Goal: Task Accomplishment & Management: Use online tool/utility

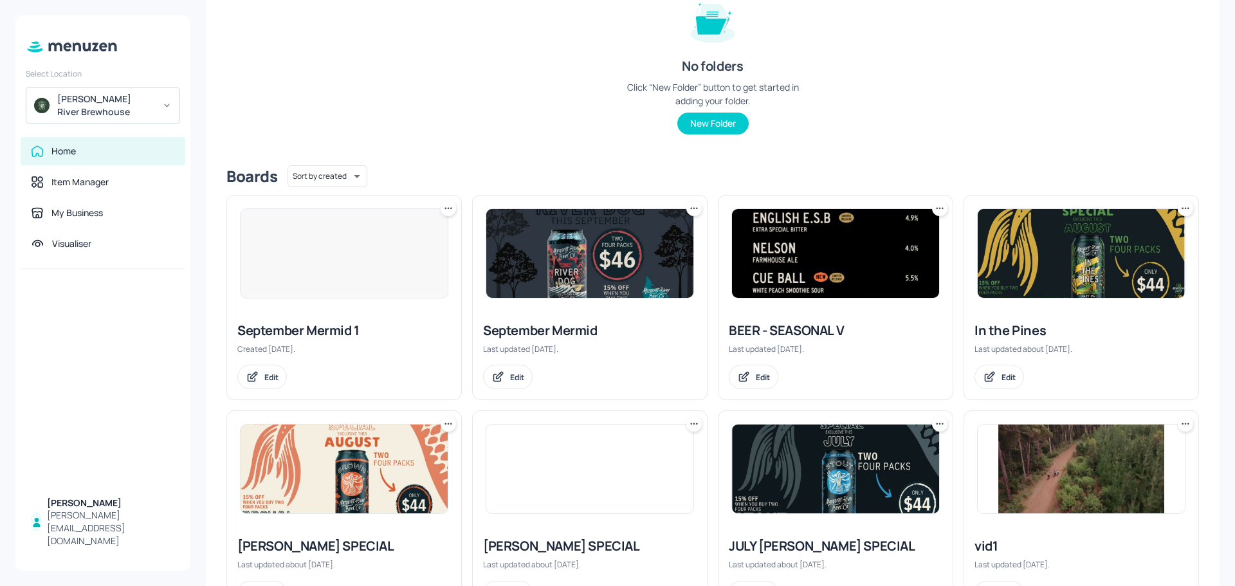
scroll to position [193, 0]
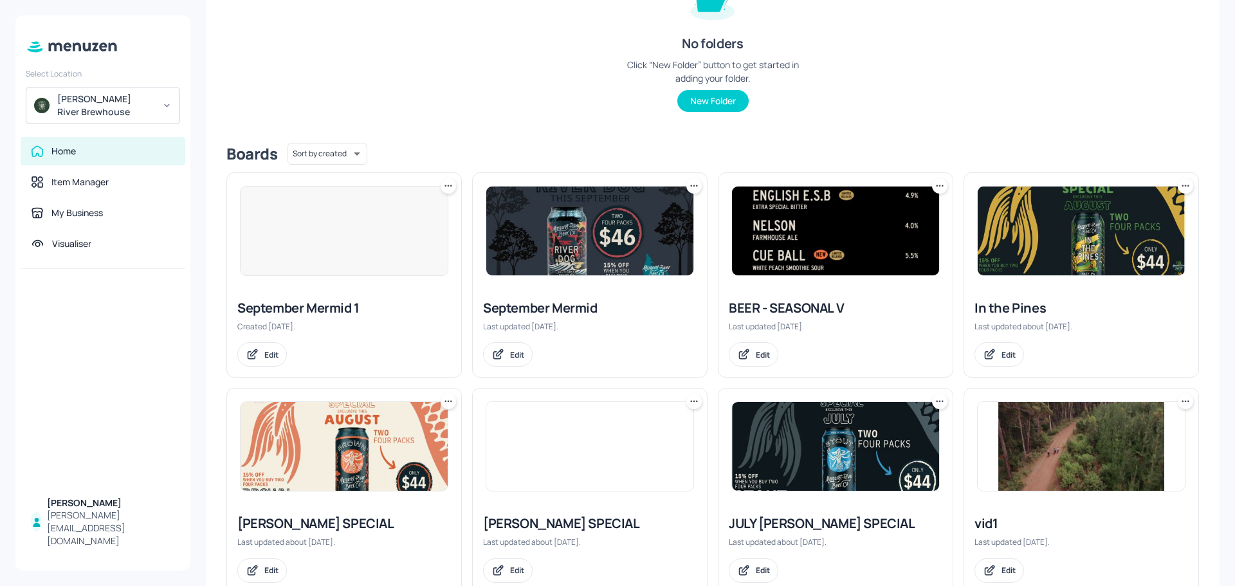
click at [783, 206] on img at bounding box center [835, 231] width 207 height 89
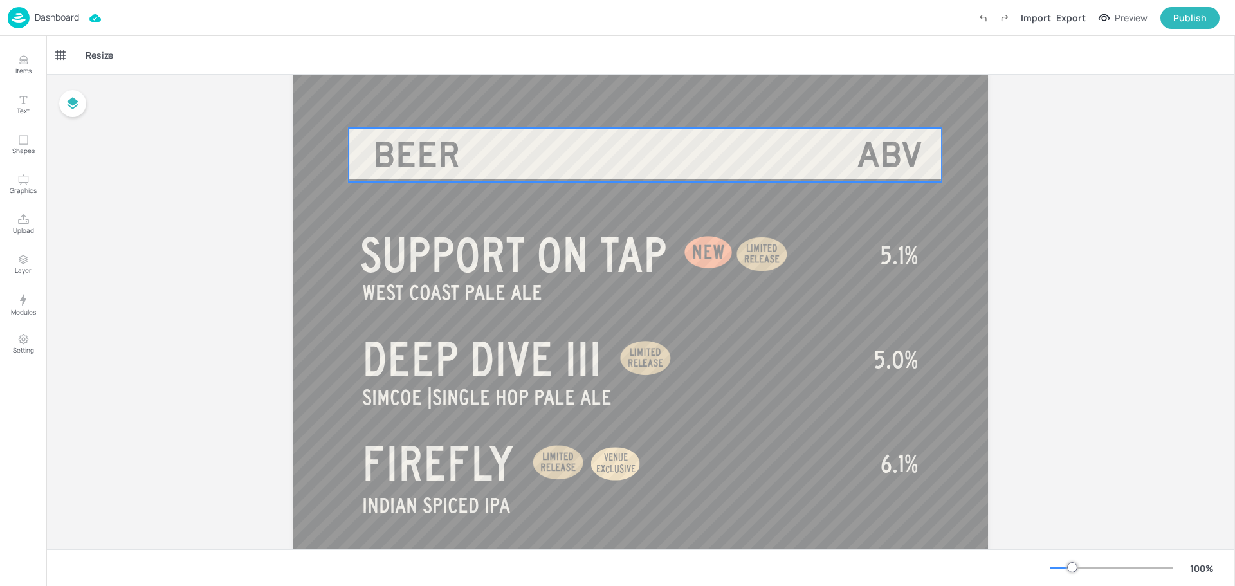
scroll to position [64, 0]
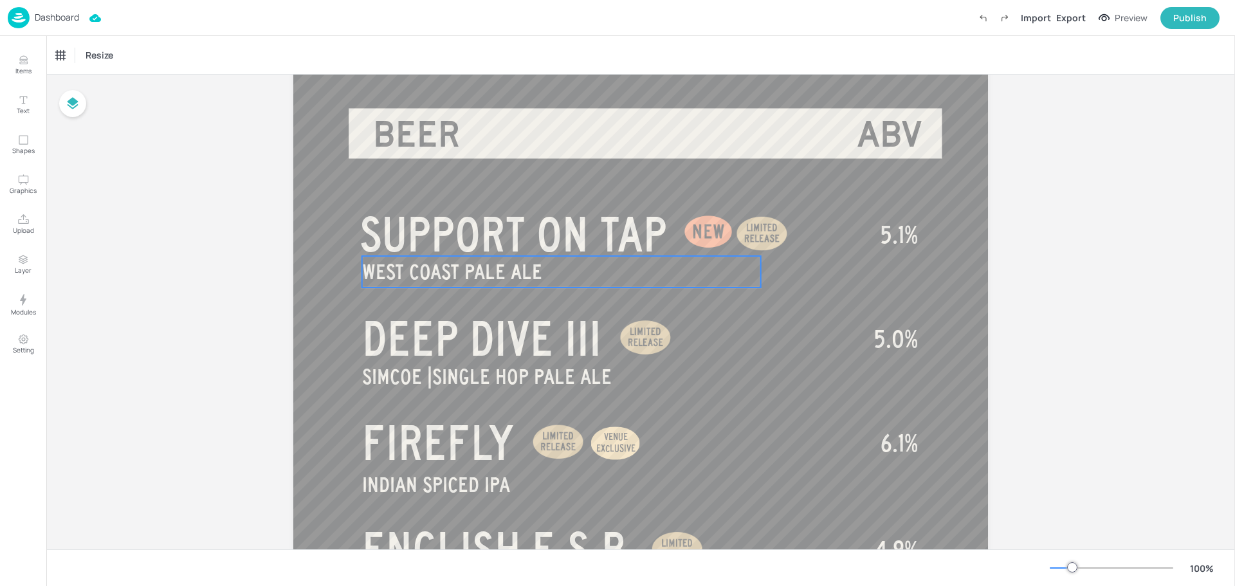
click at [569, 283] on p "WEST COAST PALE ALE" at bounding box center [561, 272] width 399 height 32
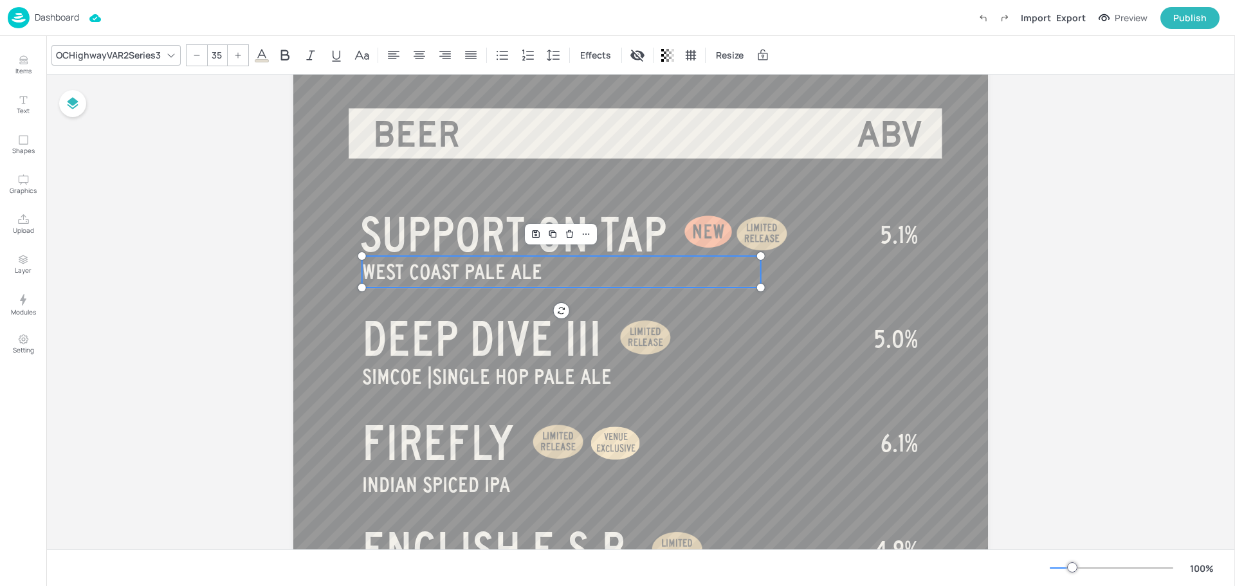
click at [546, 272] on p "WEST COAST PALE ALE" at bounding box center [561, 272] width 399 height 32
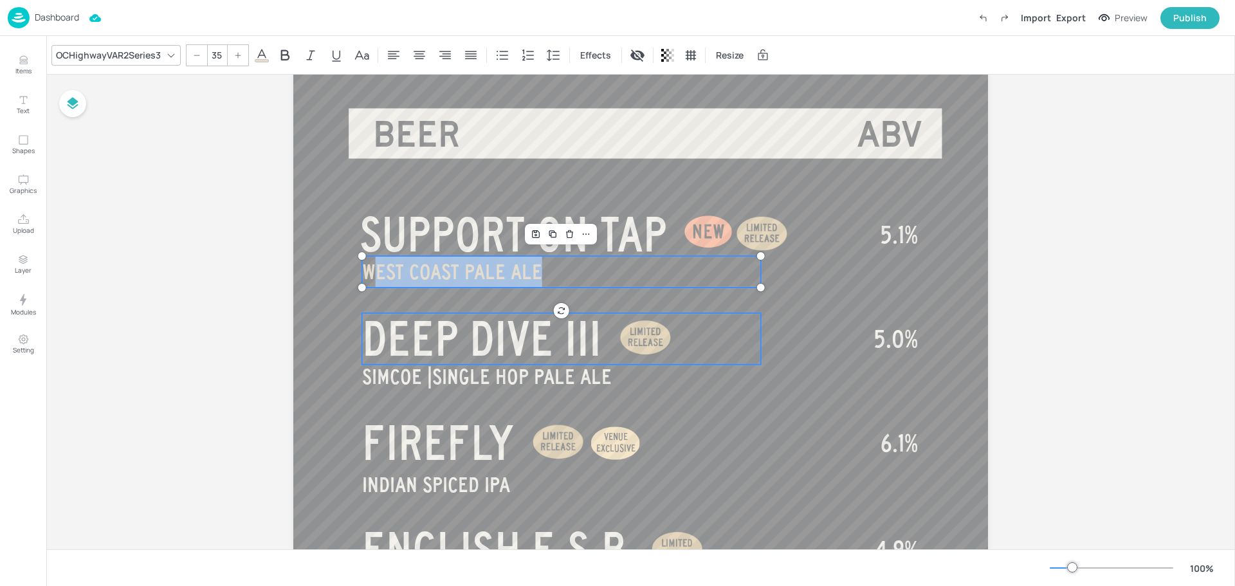
drag, startPoint x: 563, startPoint y: 272, endPoint x: 374, endPoint y: 316, distance: 194.9
click at [567, 277] on p "WEST COAST PALE ALE" at bounding box center [561, 272] width 399 height 32
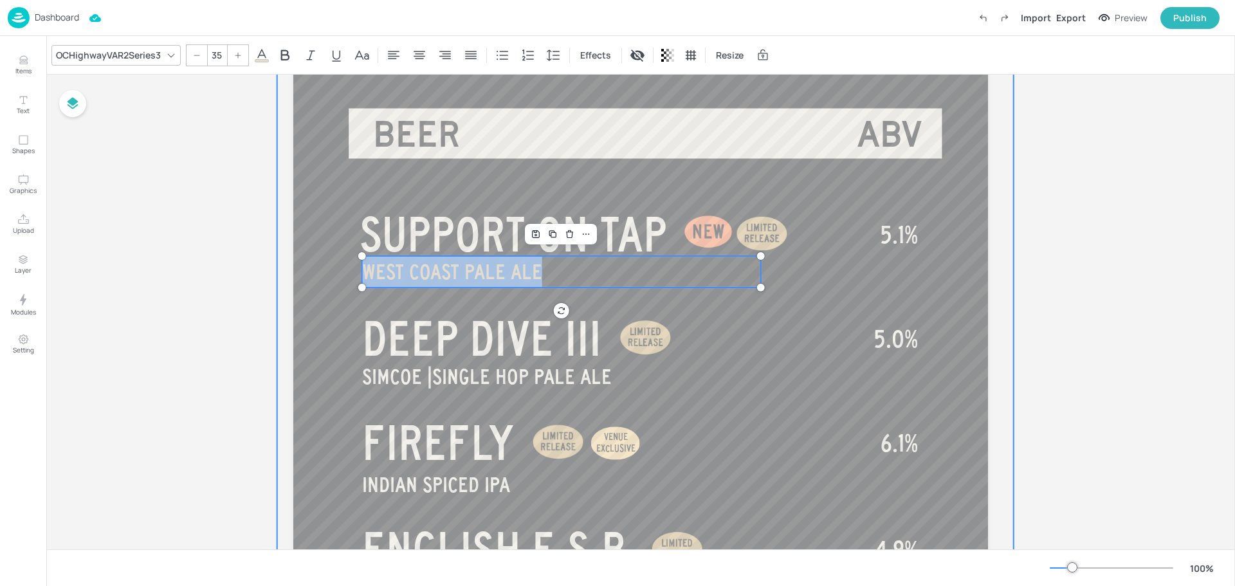
drag, startPoint x: 563, startPoint y: 277, endPoint x: 358, endPoint y: 291, distance: 205.7
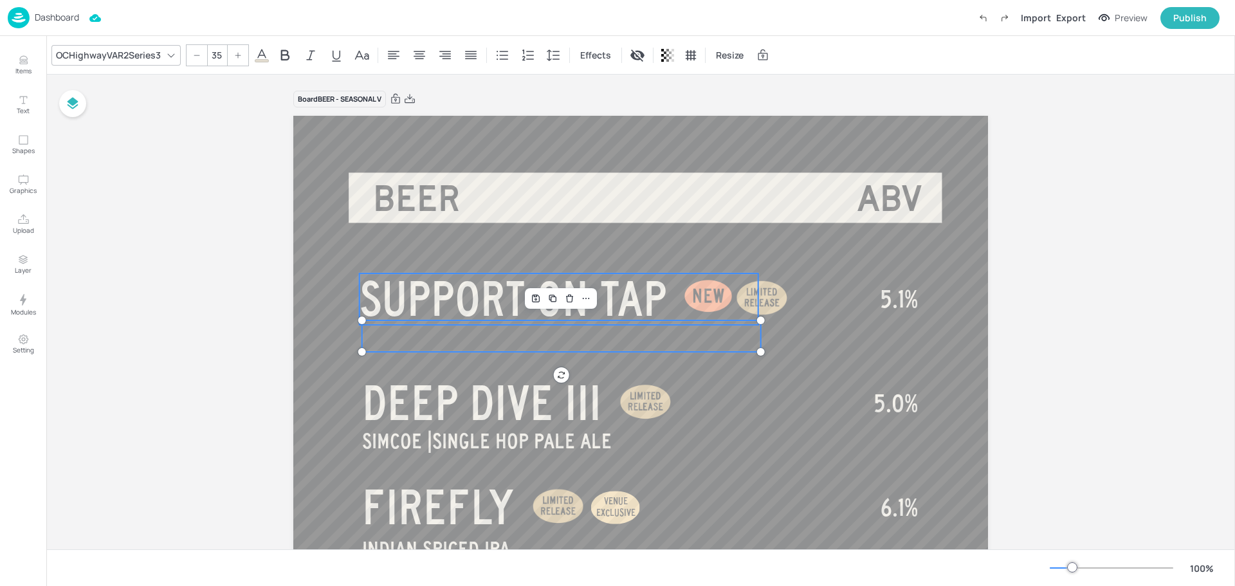
click at [559, 284] on span "SUPPORT ON TAP" at bounding box center [513, 298] width 307 height 51
type input "80"
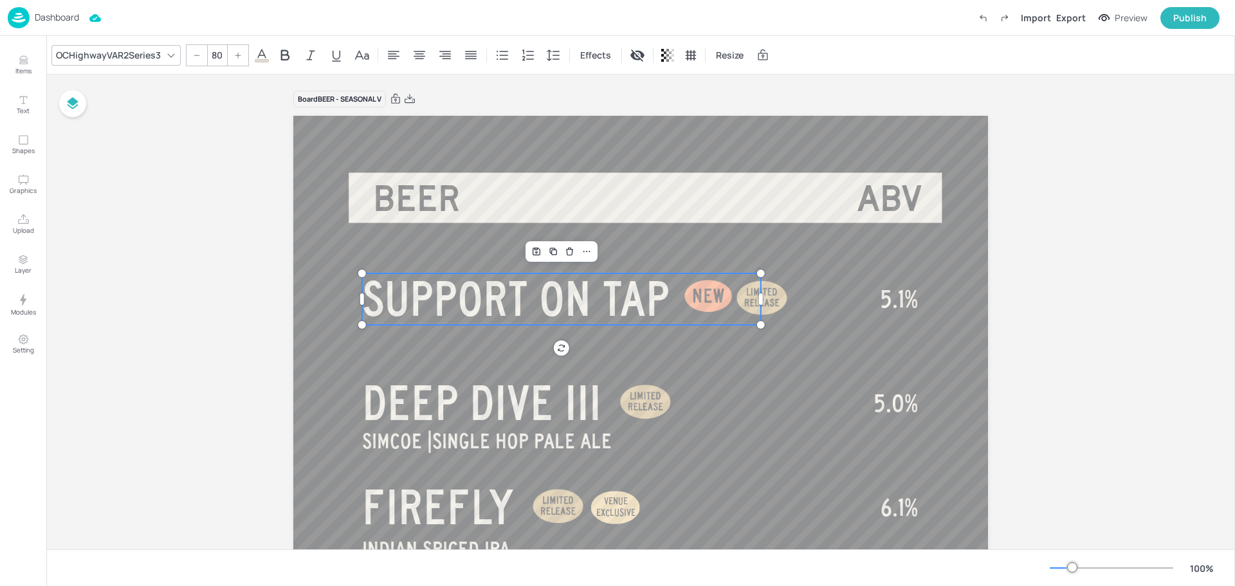
click at [669, 282] on p "SUPPORT ON TAP" at bounding box center [561, 298] width 399 height 51
click at [671, 293] on p "SUPPORT ON TAP" at bounding box center [561, 298] width 399 height 51
click at [674, 299] on p "SUPPORT ON TAP" at bounding box center [561, 298] width 399 height 51
click at [679, 297] on div at bounding box center [709, 296] width 61 height 61
click at [675, 297] on p "SUPPORT ON TAP" at bounding box center [561, 298] width 399 height 51
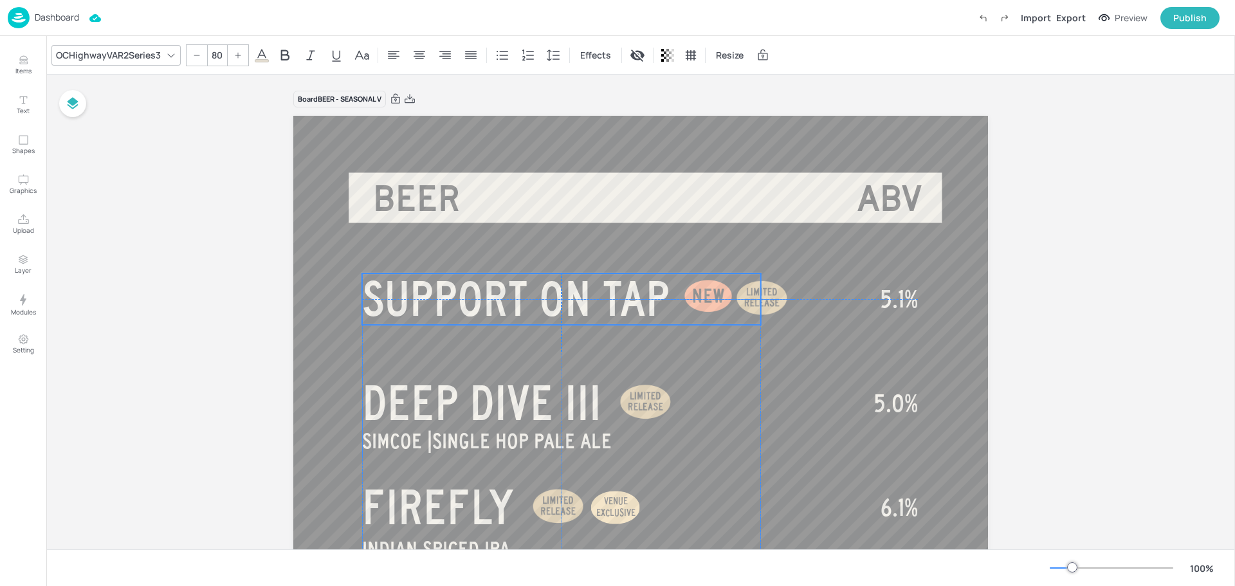
click at [672, 295] on p "SUPPORT ON TAP" at bounding box center [561, 298] width 399 height 51
click at [668, 294] on span "SUPPORT ON TAP" at bounding box center [515, 298] width 307 height 51
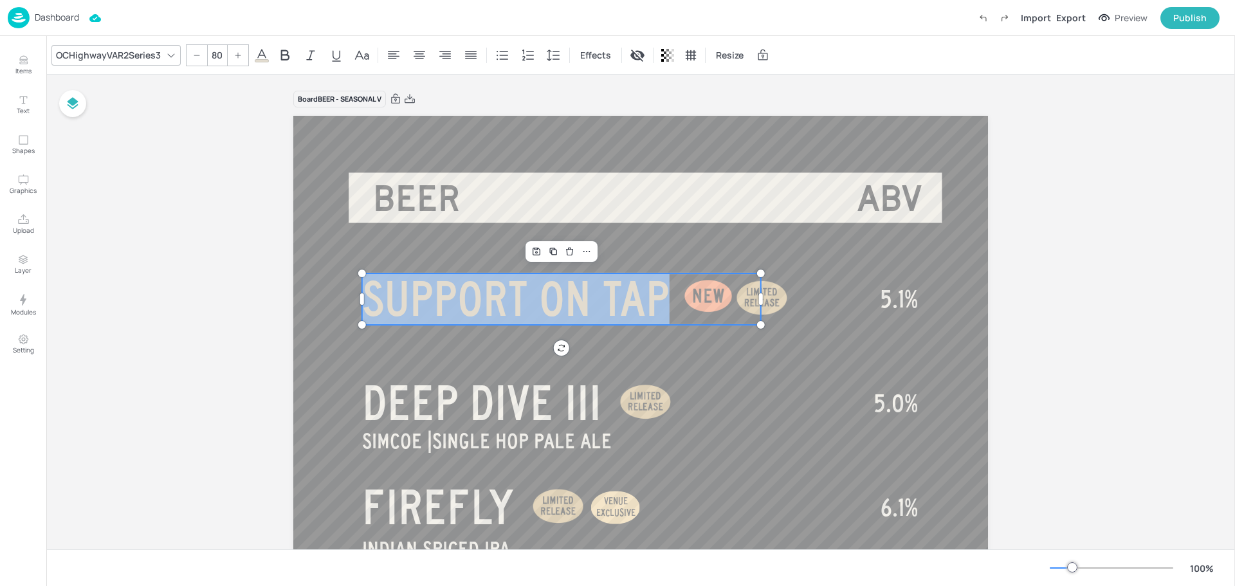
drag, startPoint x: 668, startPoint y: 294, endPoint x: 358, endPoint y: 310, distance: 309.8
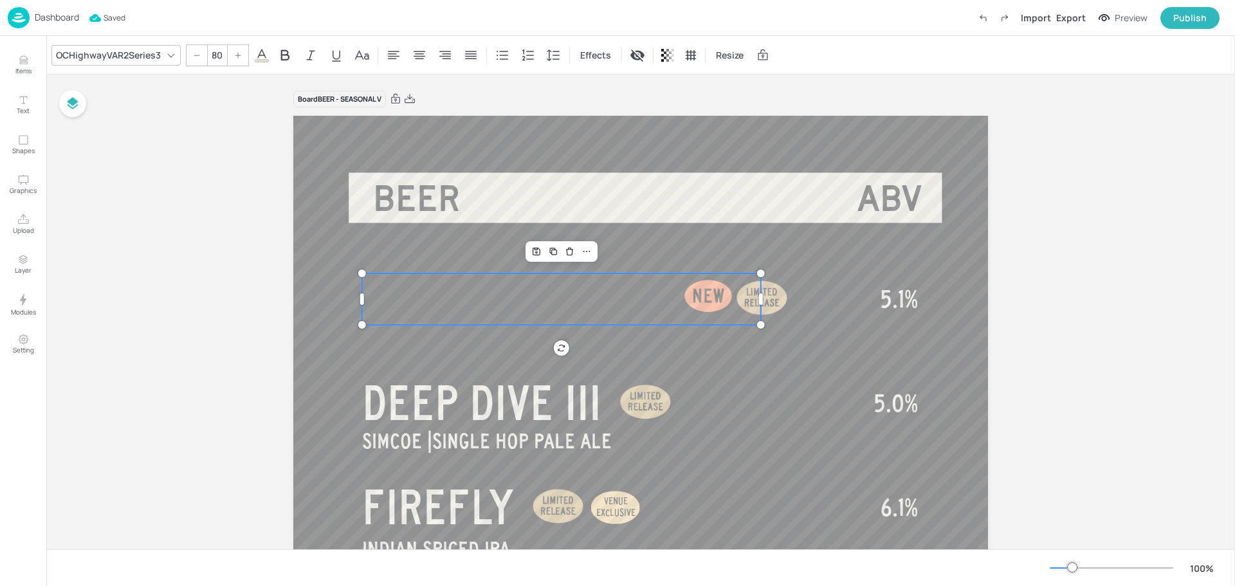
click at [701, 295] on p at bounding box center [561, 298] width 399 height 51
click at [710, 294] on p at bounding box center [561, 298] width 399 height 51
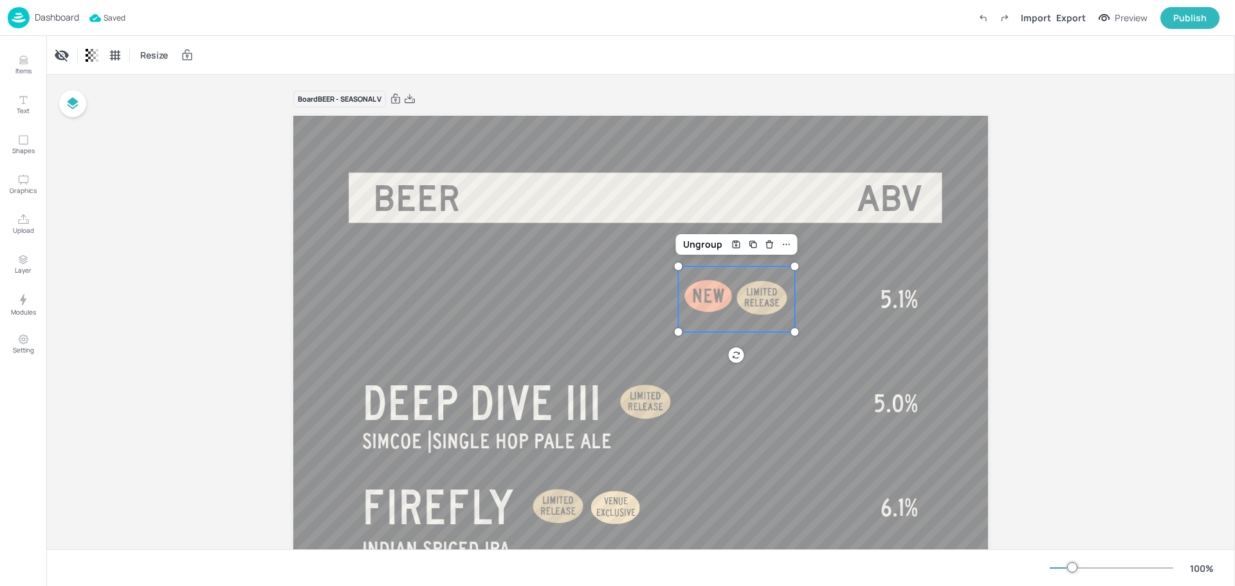
click at [776, 297] on div at bounding box center [762, 298] width 65 height 64
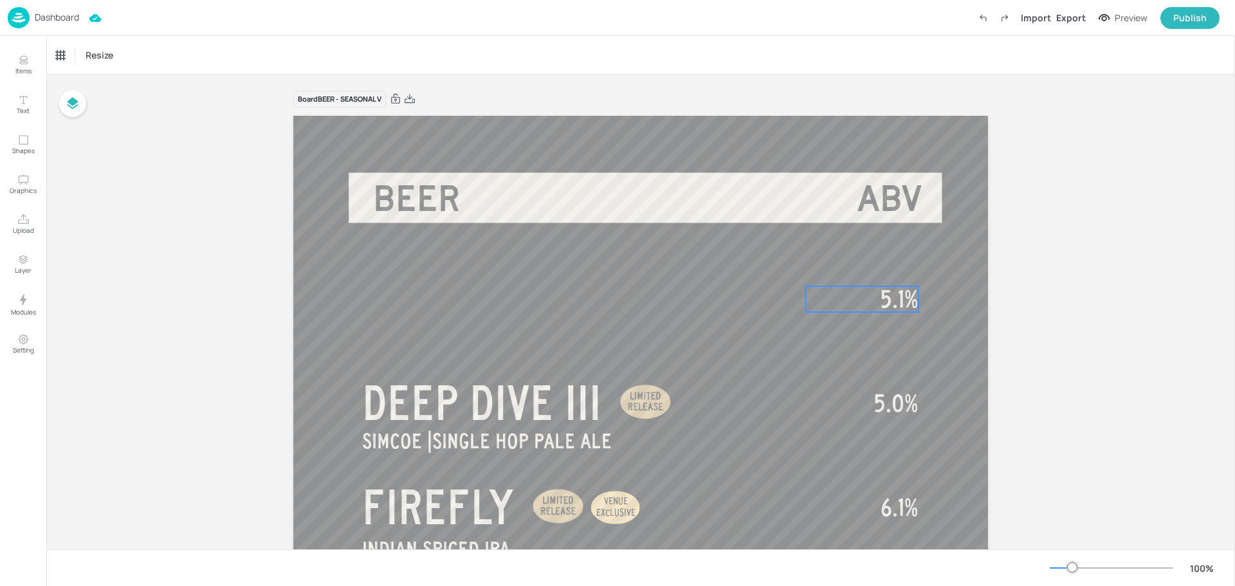
click at [1194, 23] on div "Publish" at bounding box center [1189, 18] width 33 height 14
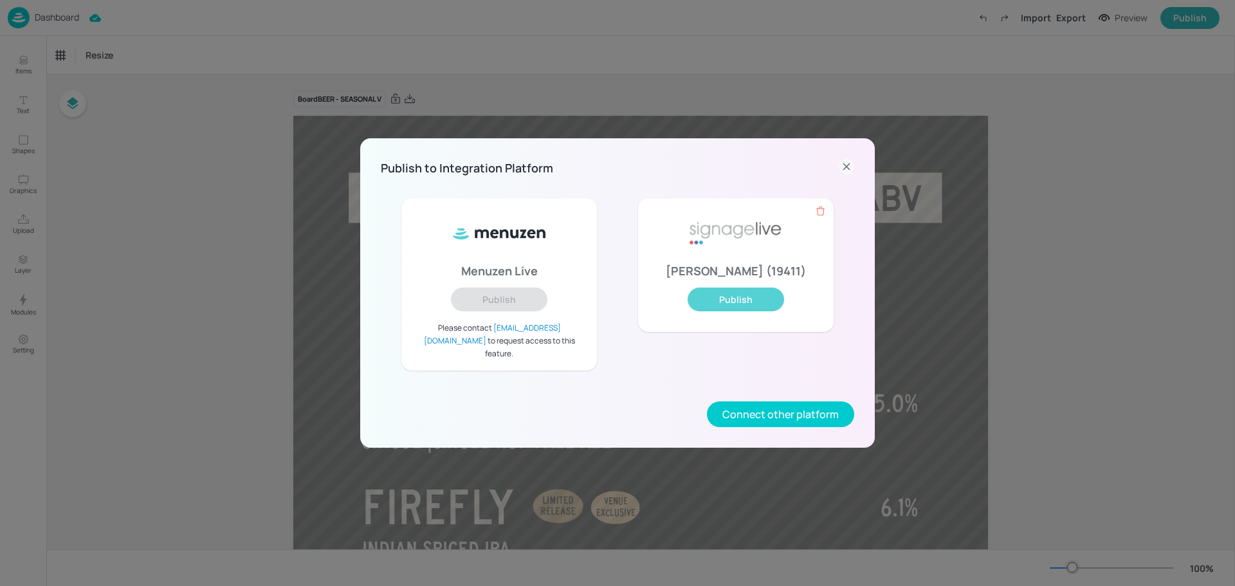
click at [760, 311] on button "Publish" at bounding box center [736, 300] width 96 height 24
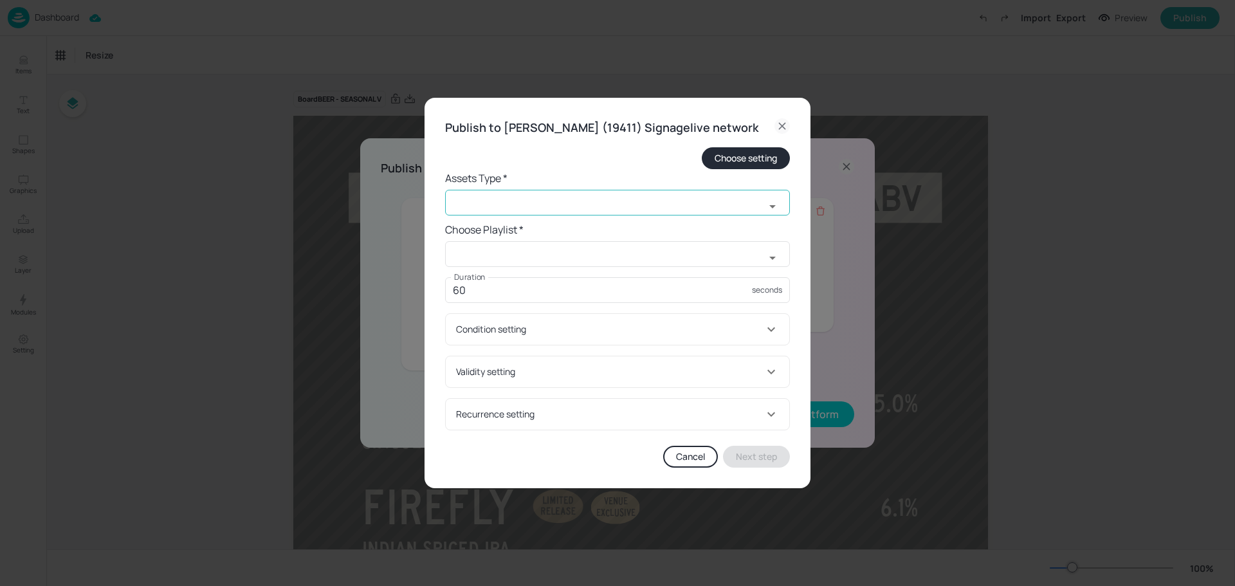
click at [747, 210] on input "text" at bounding box center [605, 203] width 320 height 26
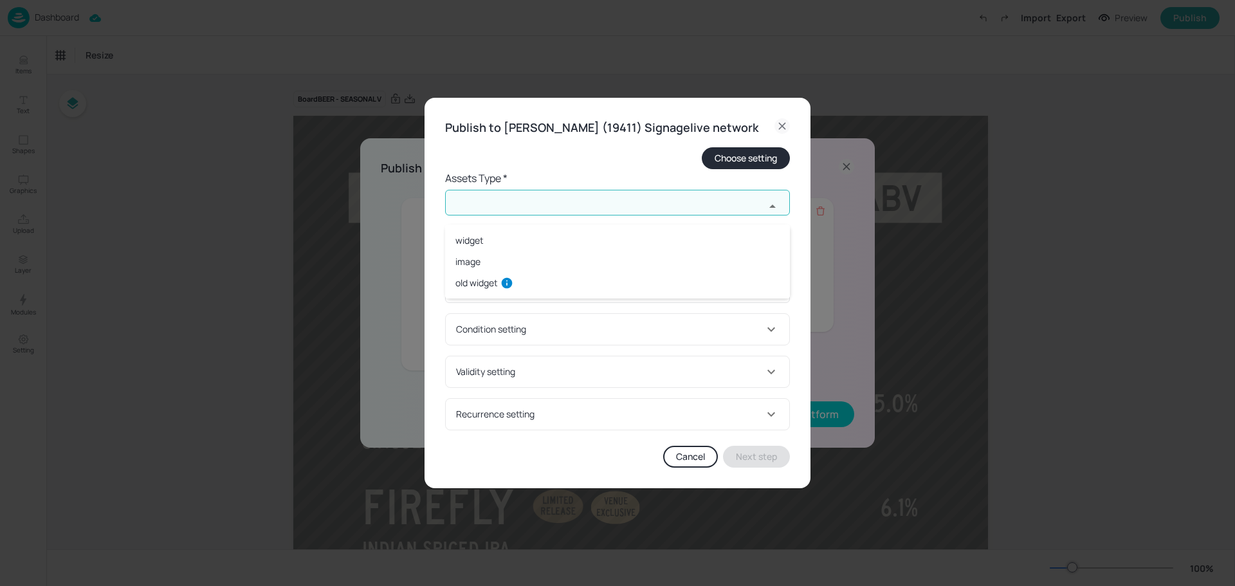
click at [649, 240] on li "widget" at bounding box center [617, 240] width 345 height 21
type input "widget"
click at [660, 230] on h6 "Choose Playlist *" at bounding box center [617, 230] width 345 height 18
click at [661, 215] on input "widget" at bounding box center [605, 203] width 320 height 26
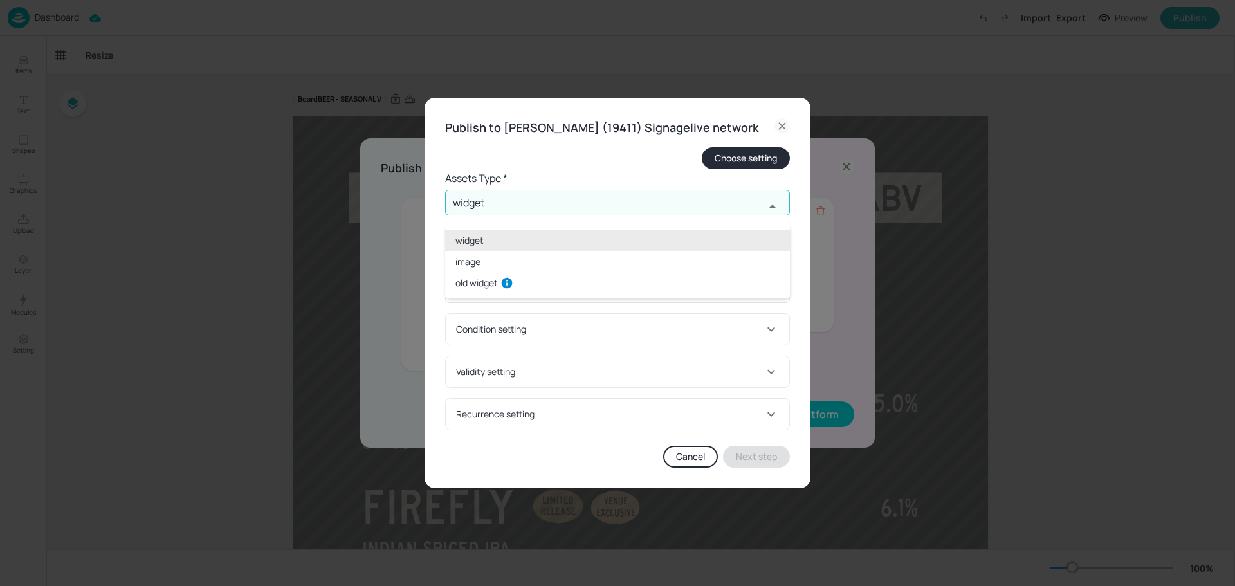
click at [646, 230] on li "widget" at bounding box center [617, 240] width 345 height 21
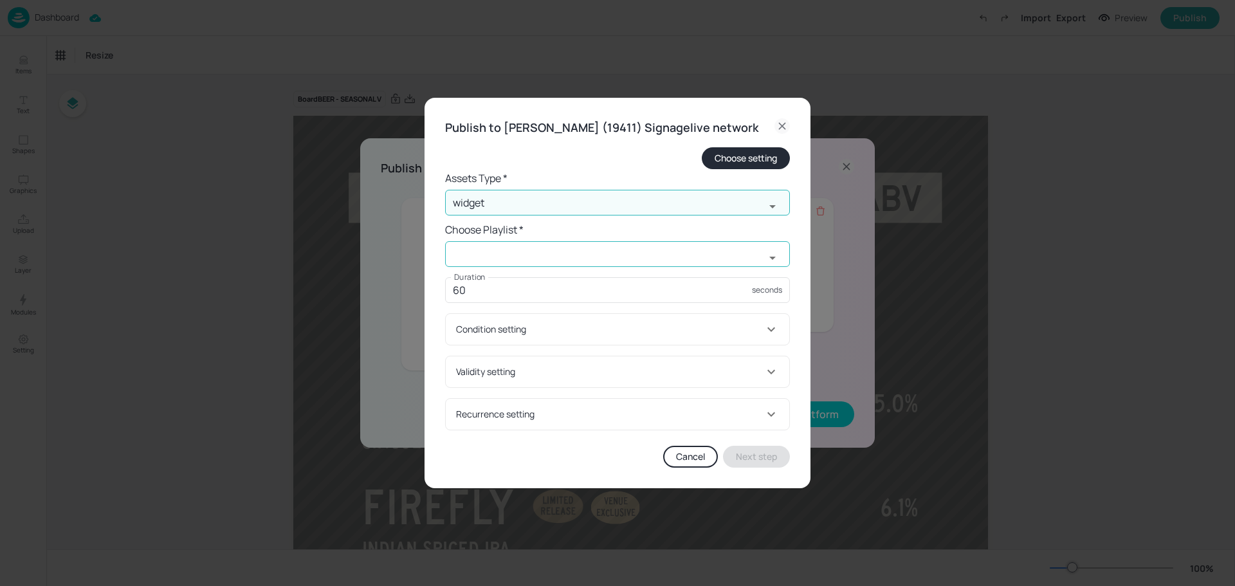
click at [648, 267] on input "text" at bounding box center [605, 254] width 320 height 26
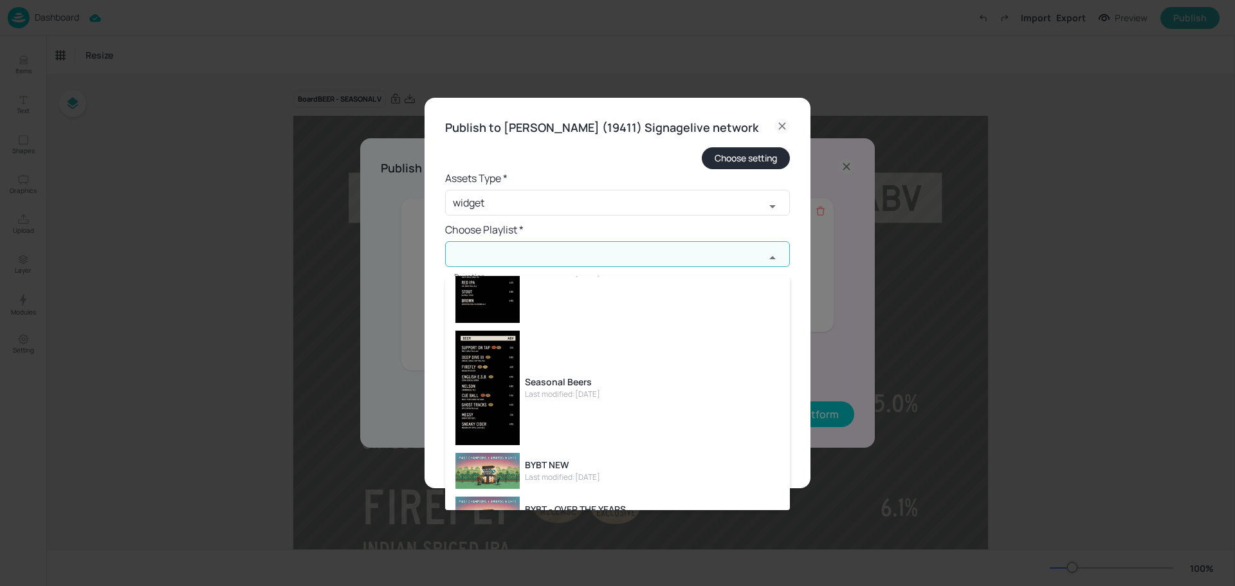
scroll to position [129, 0]
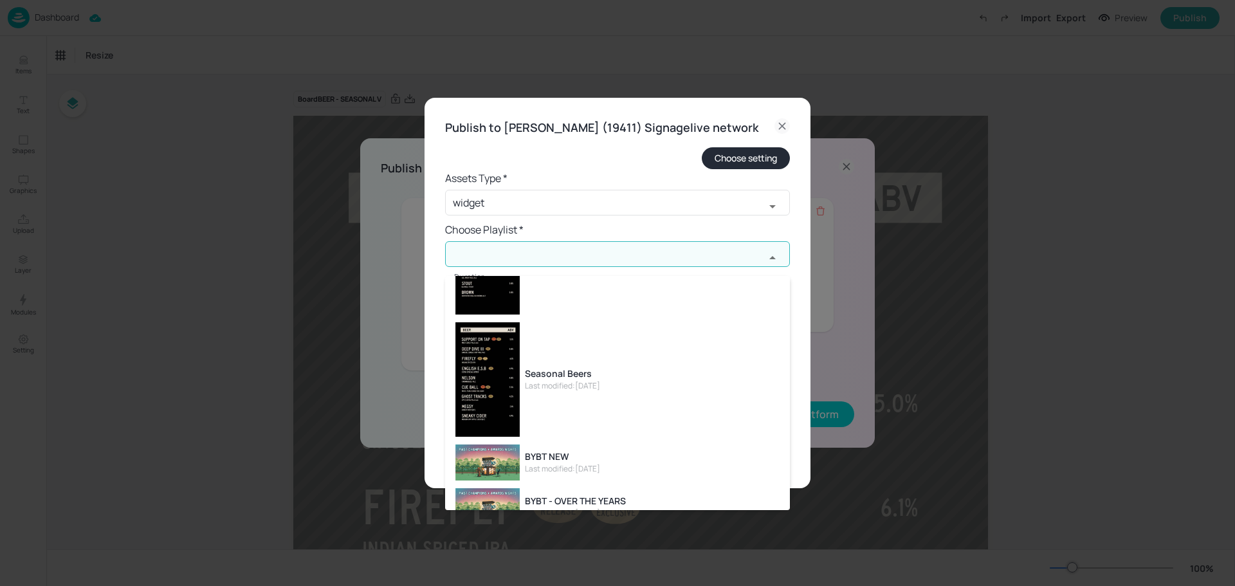
click at [632, 391] on li "Seasonal Beers Last modified: [DATE]" at bounding box center [617, 379] width 345 height 122
type input "Seasonal Beers"
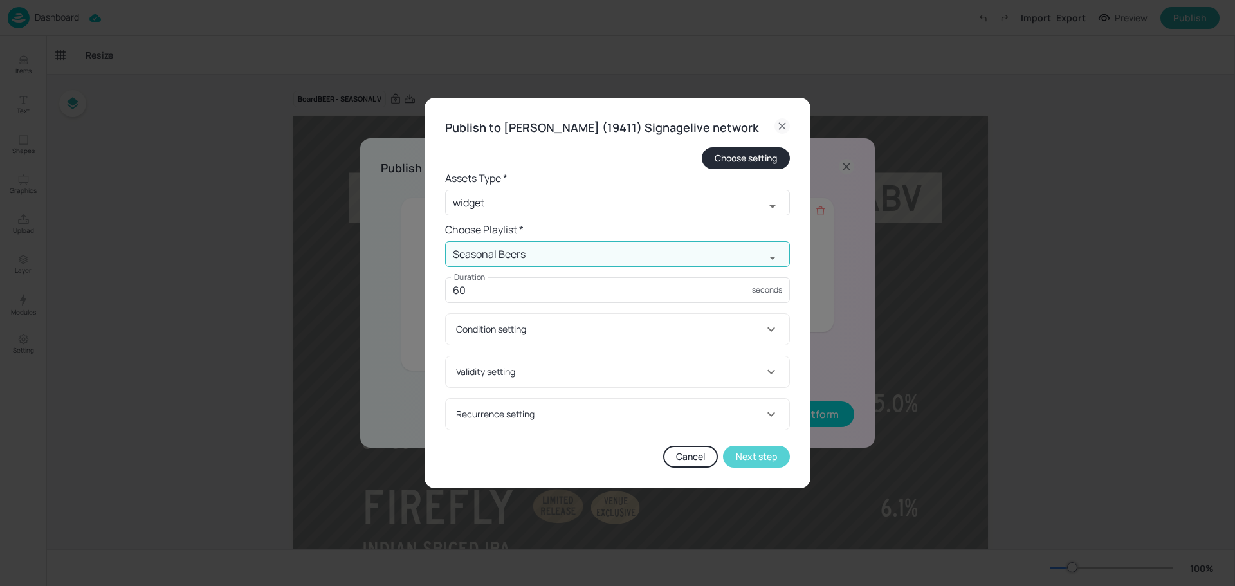
click at [759, 468] on button "Next step" at bounding box center [756, 457] width 67 height 22
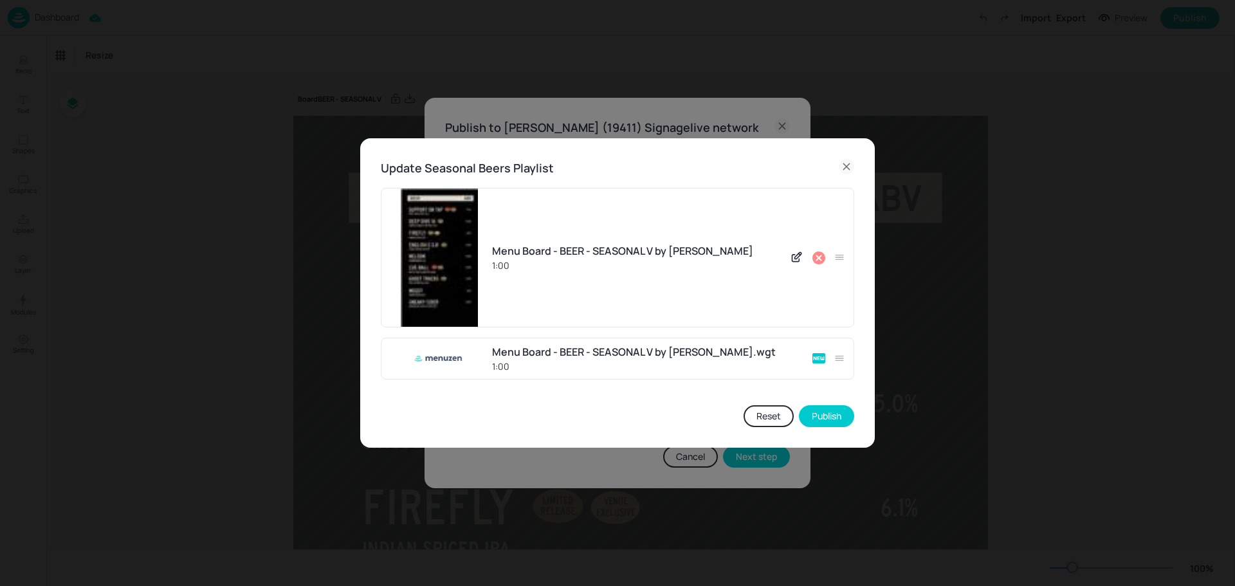
click at [819, 255] on icon at bounding box center [818, 257] width 13 height 13
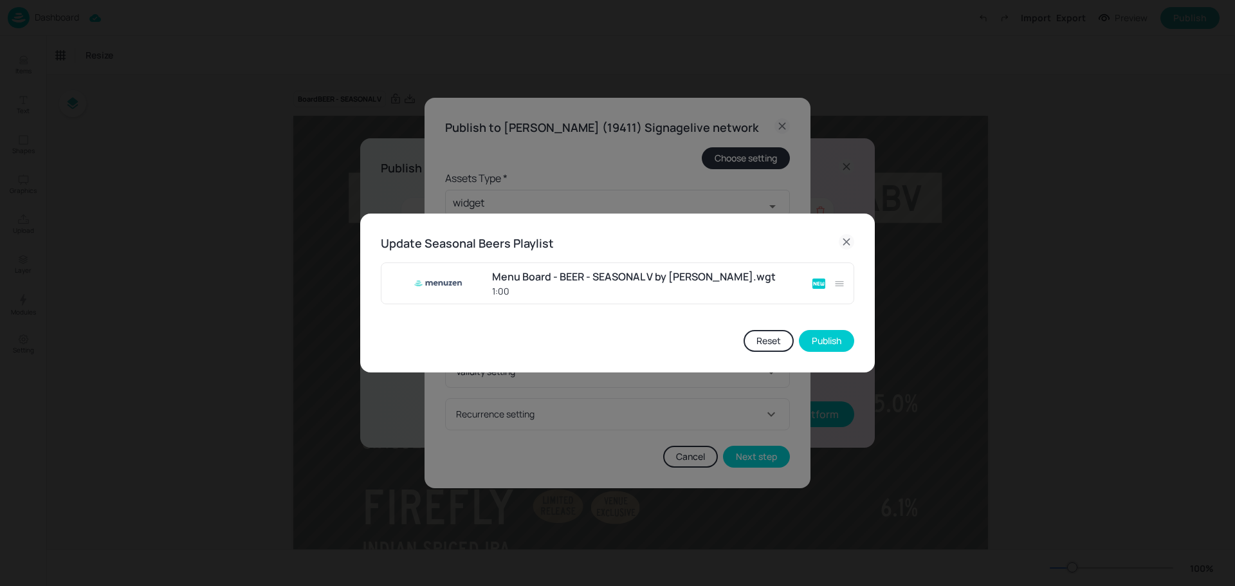
click at [845, 244] on icon at bounding box center [846, 241] width 15 height 15
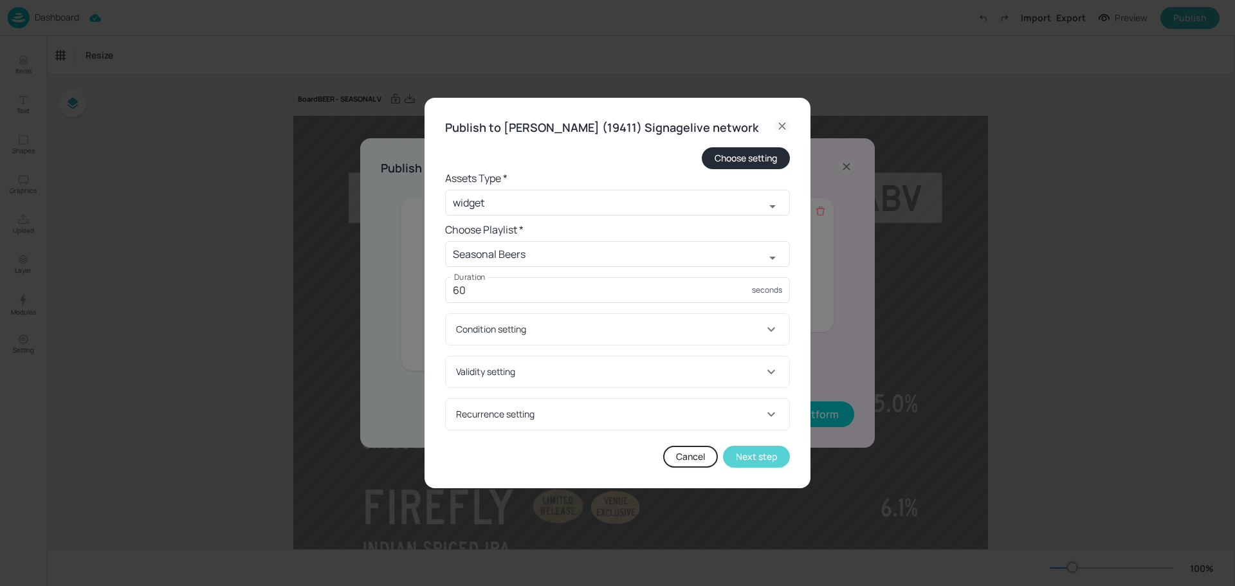
click at [763, 461] on button "Next step" at bounding box center [756, 457] width 67 height 22
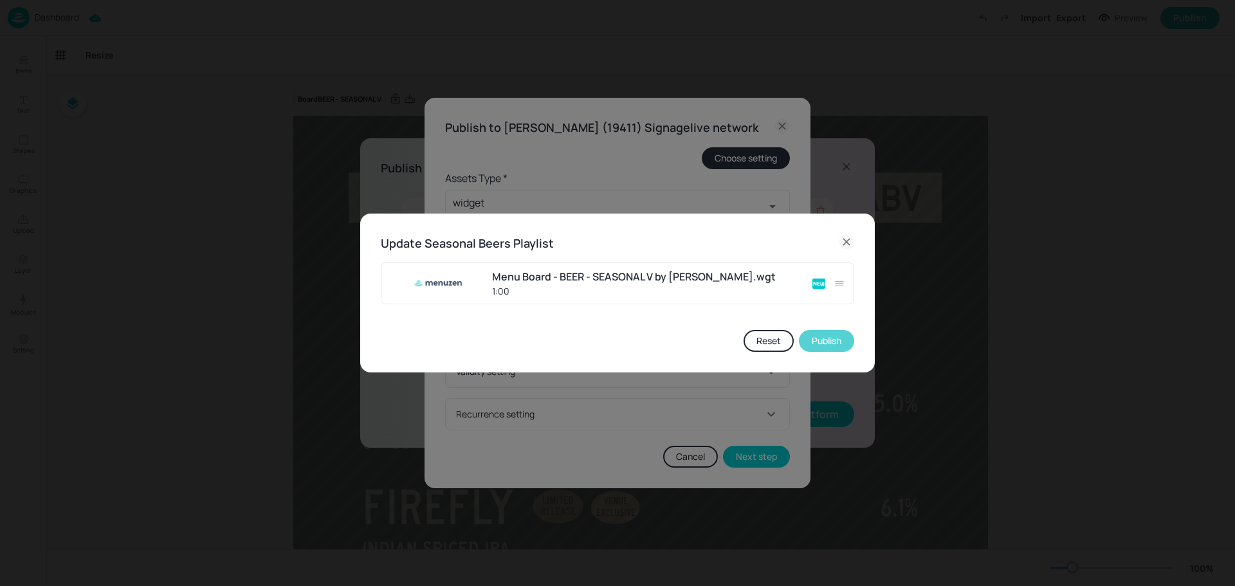
click at [823, 338] on button "Publish" at bounding box center [826, 341] width 55 height 22
